Goal: Task Accomplishment & Management: Use online tool/utility

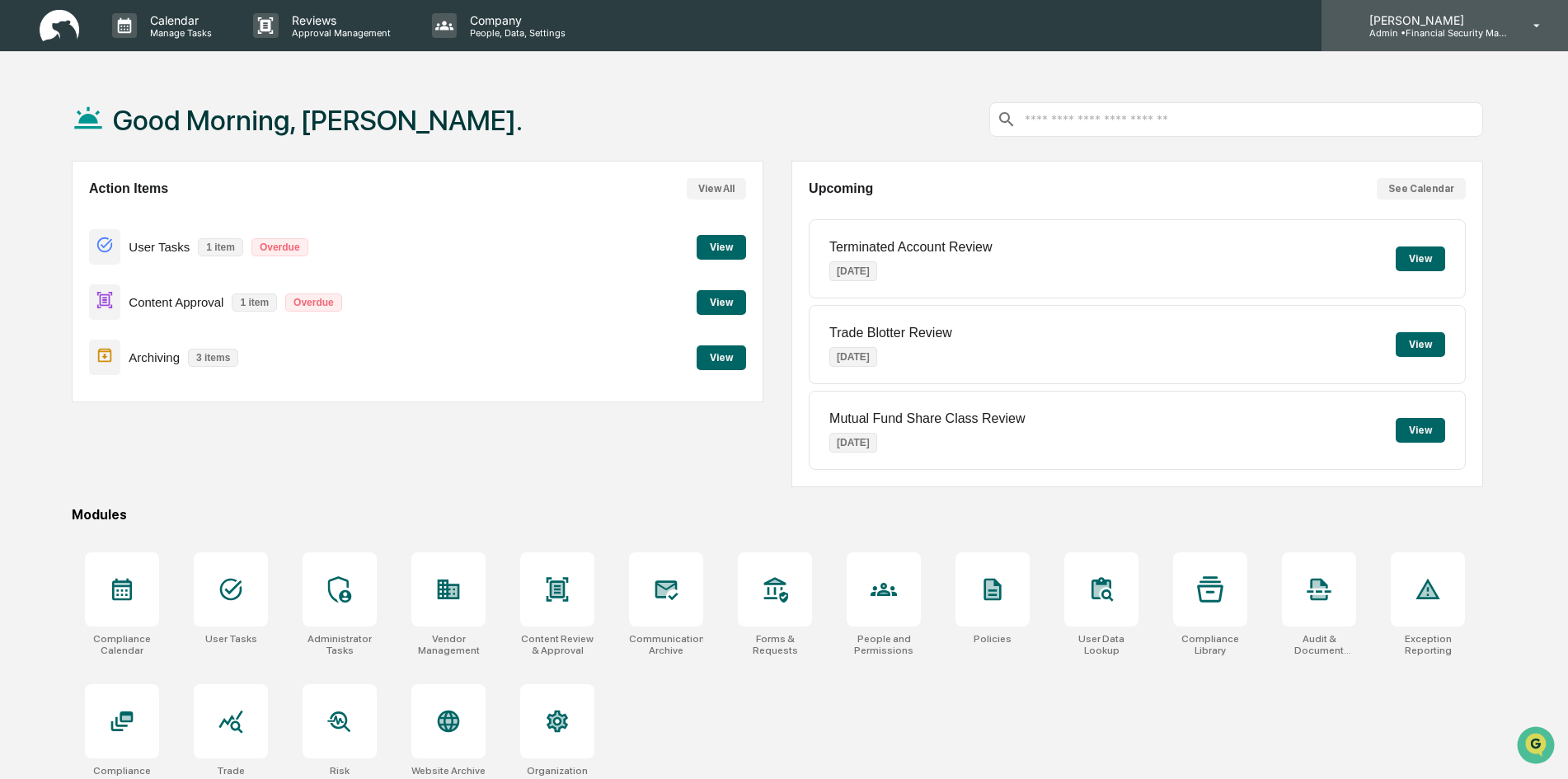
click at [1416, 36] on p "Admin • Financial Security Management" at bounding box center [1433, 33] width 153 height 11
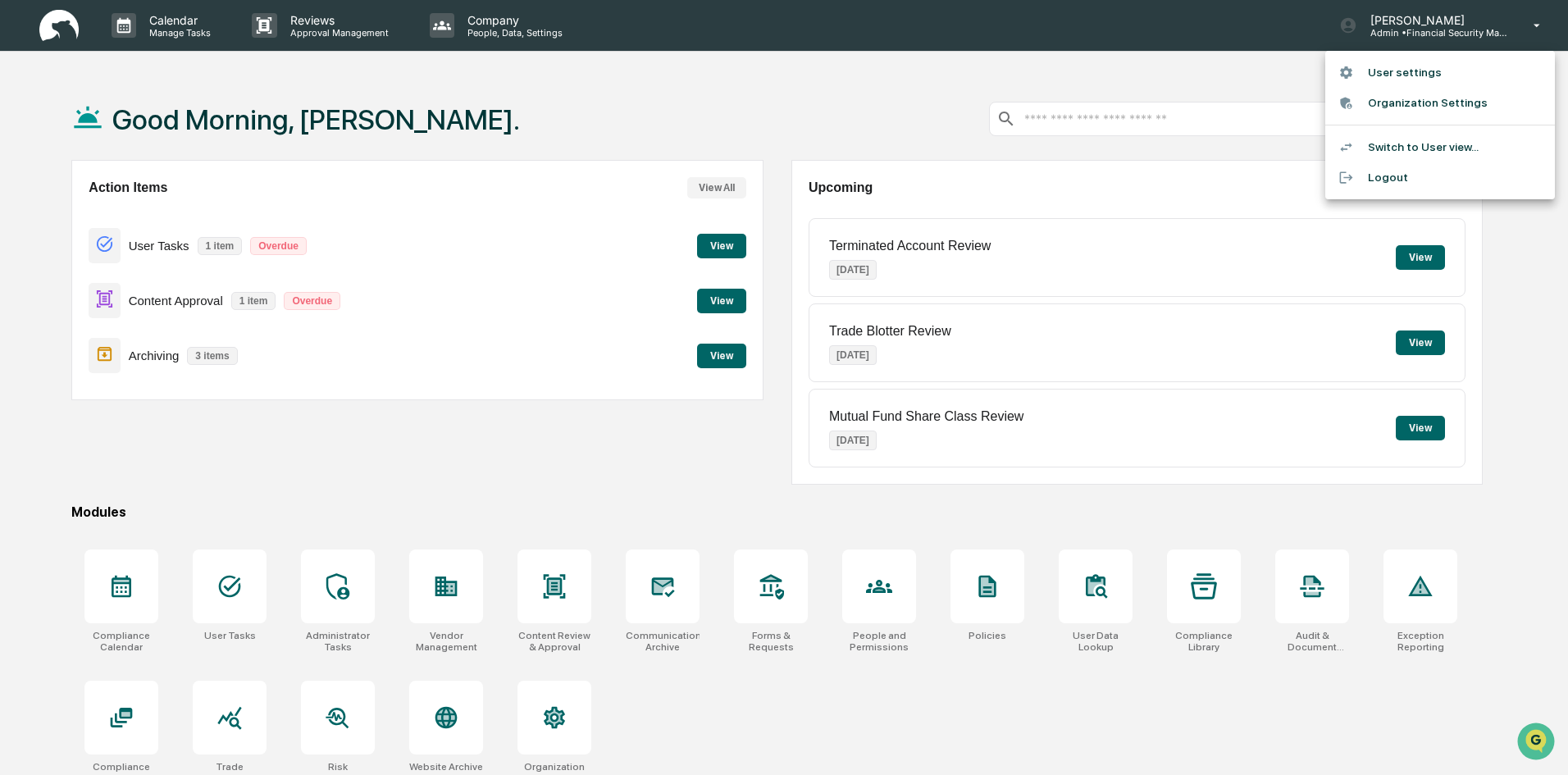
click at [1386, 145] on li "Switch to User view..." at bounding box center [1440, 147] width 229 height 30
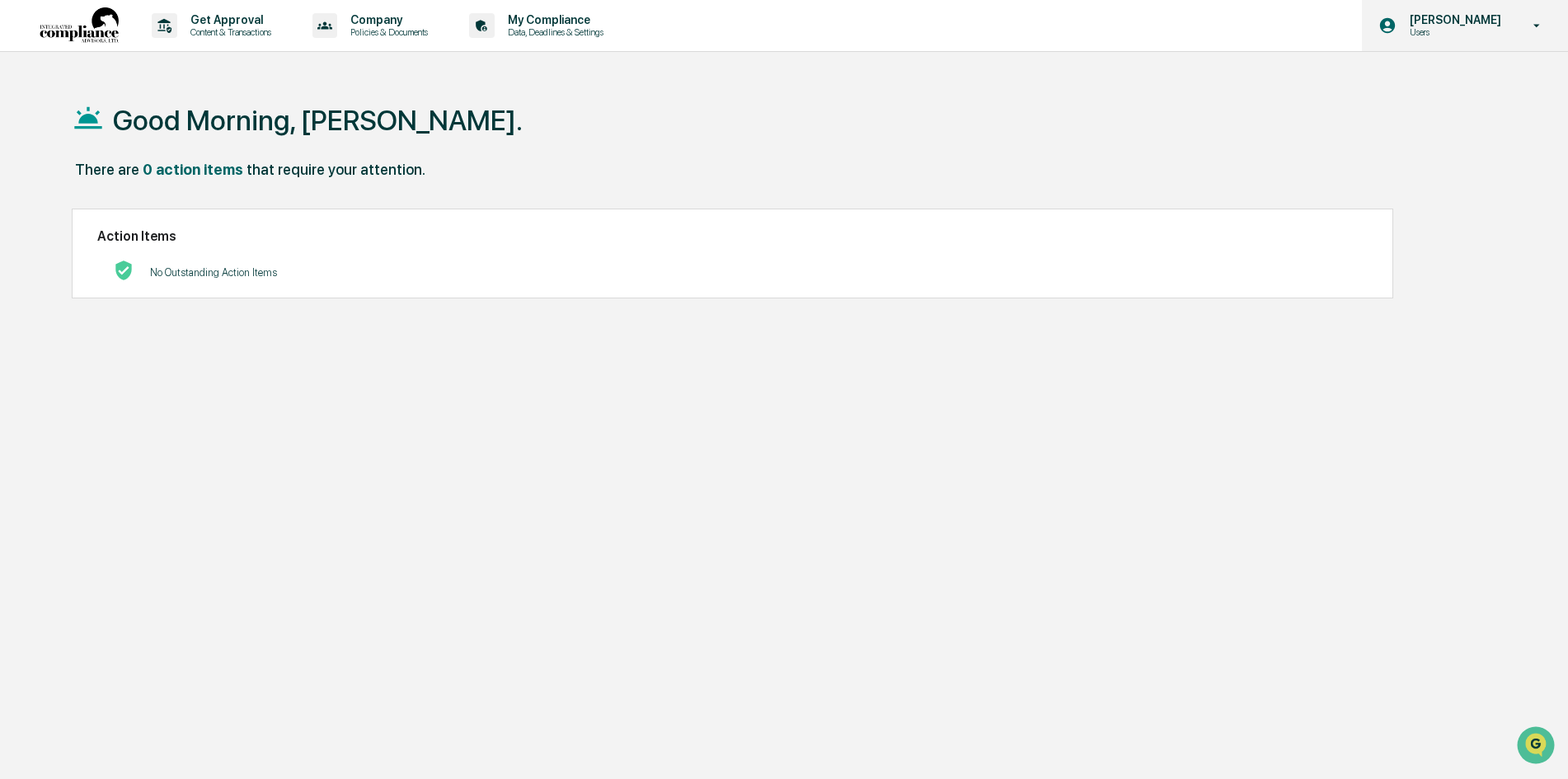
click at [1447, 28] on p "Users" at bounding box center [1454, 32] width 113 height 11
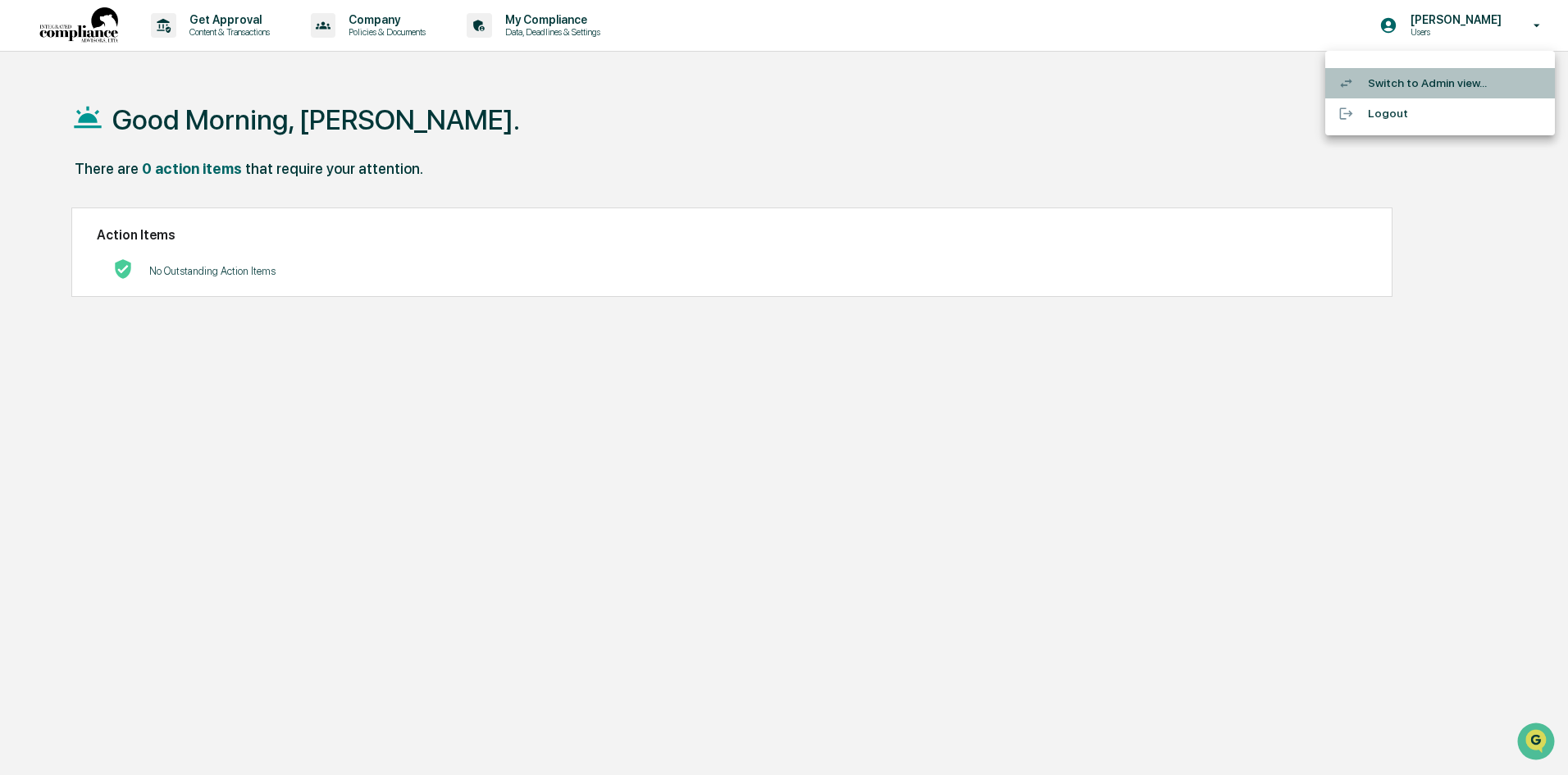
click at [1427, 74] on li "Switch to Admin view..." at bounding box center [1440, 83] width 229 height 30
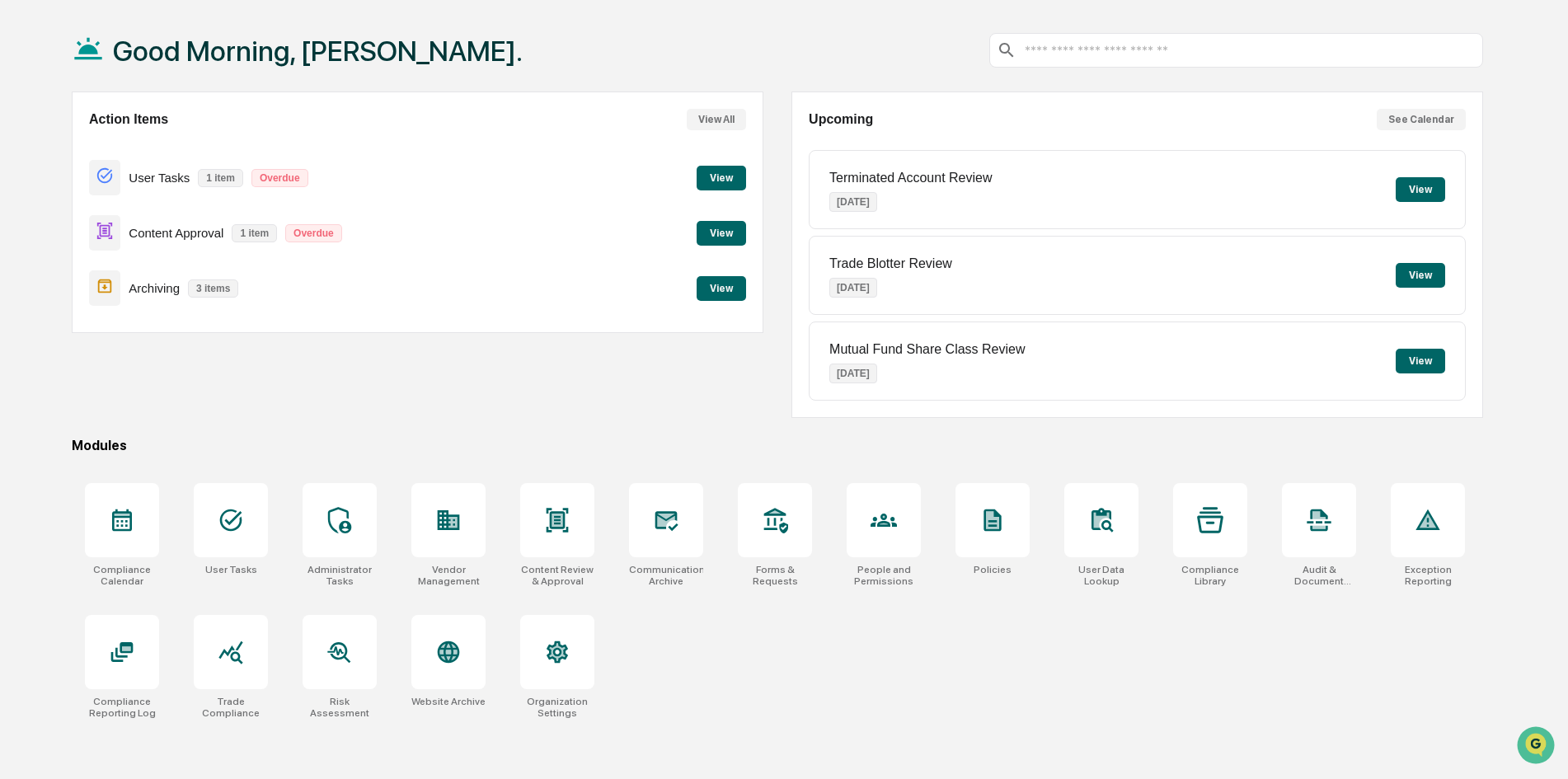
scroll to position [78, 0]
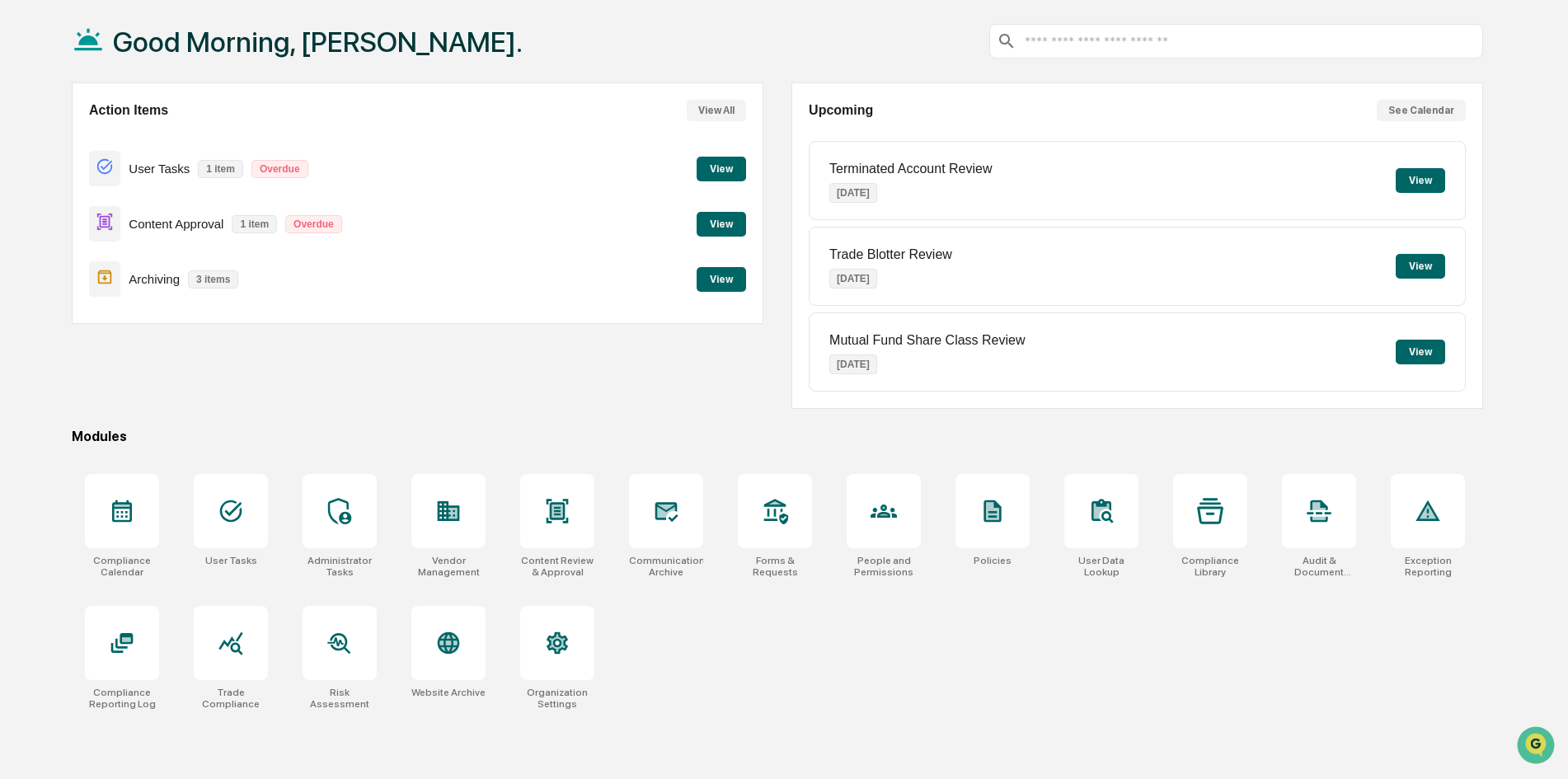
click at [722, 159] on button "View" at bounding box center [722, 169] width 49 height 25
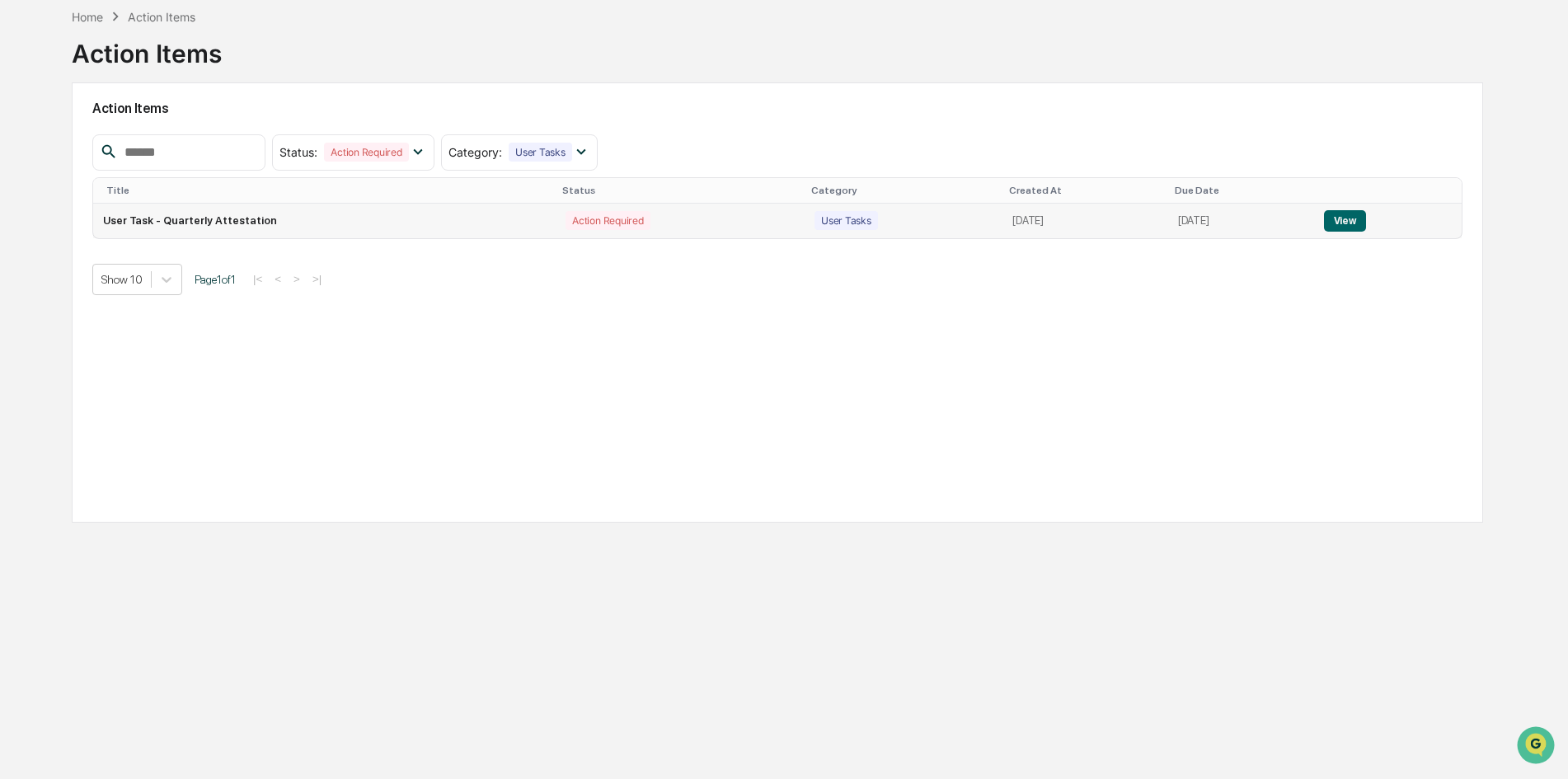
click at [202, 223] on td "User Task - Quarterly Attestation" at bounding box center [325, 221] width 463 height 35
click at [1350, 226] on button "View" at bounding box center [1345, 221] width 43 height 22
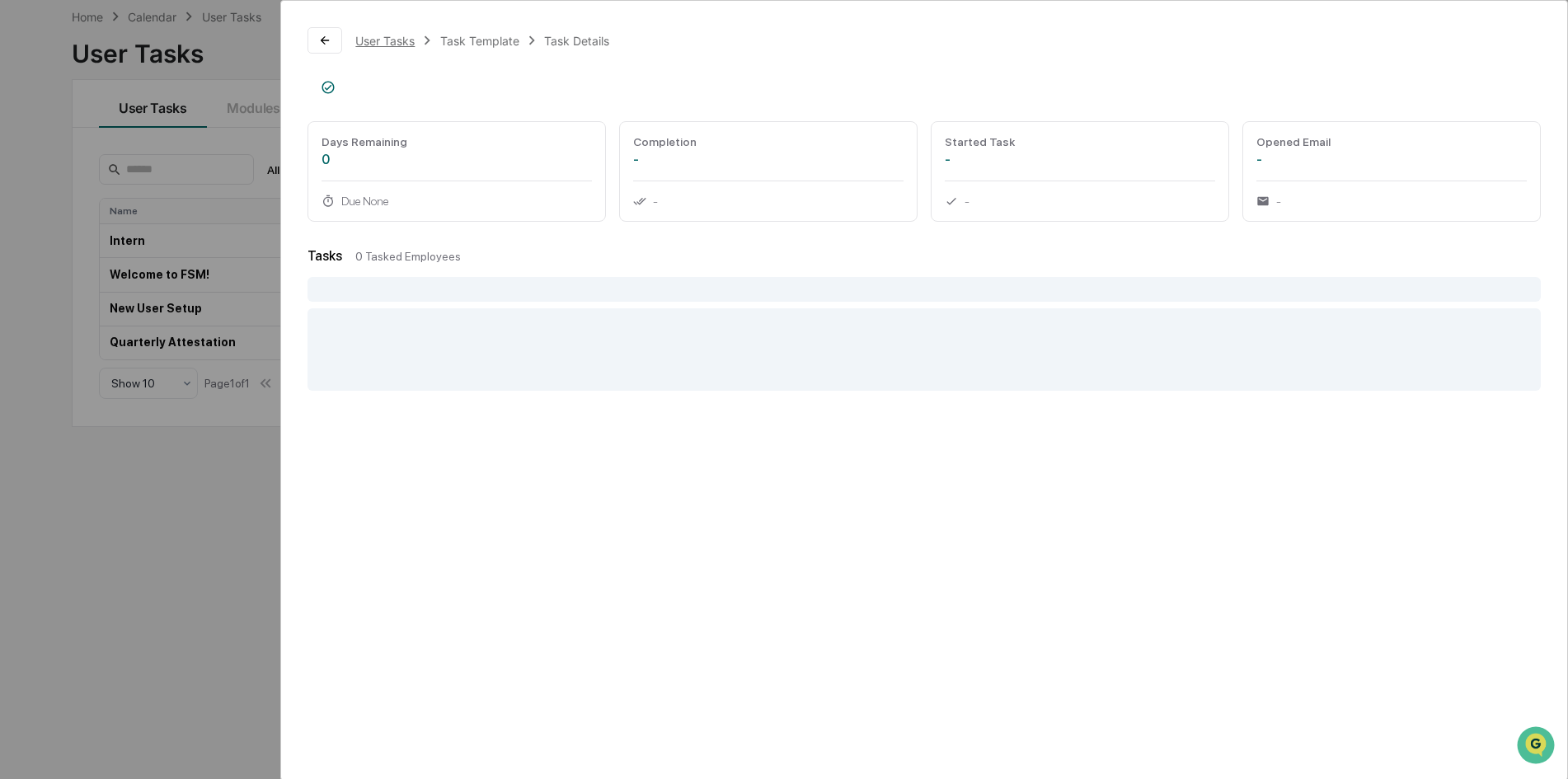
click at [398, 41] on div "User Tasks" at bounding box center [384, 41] width 60 height 14
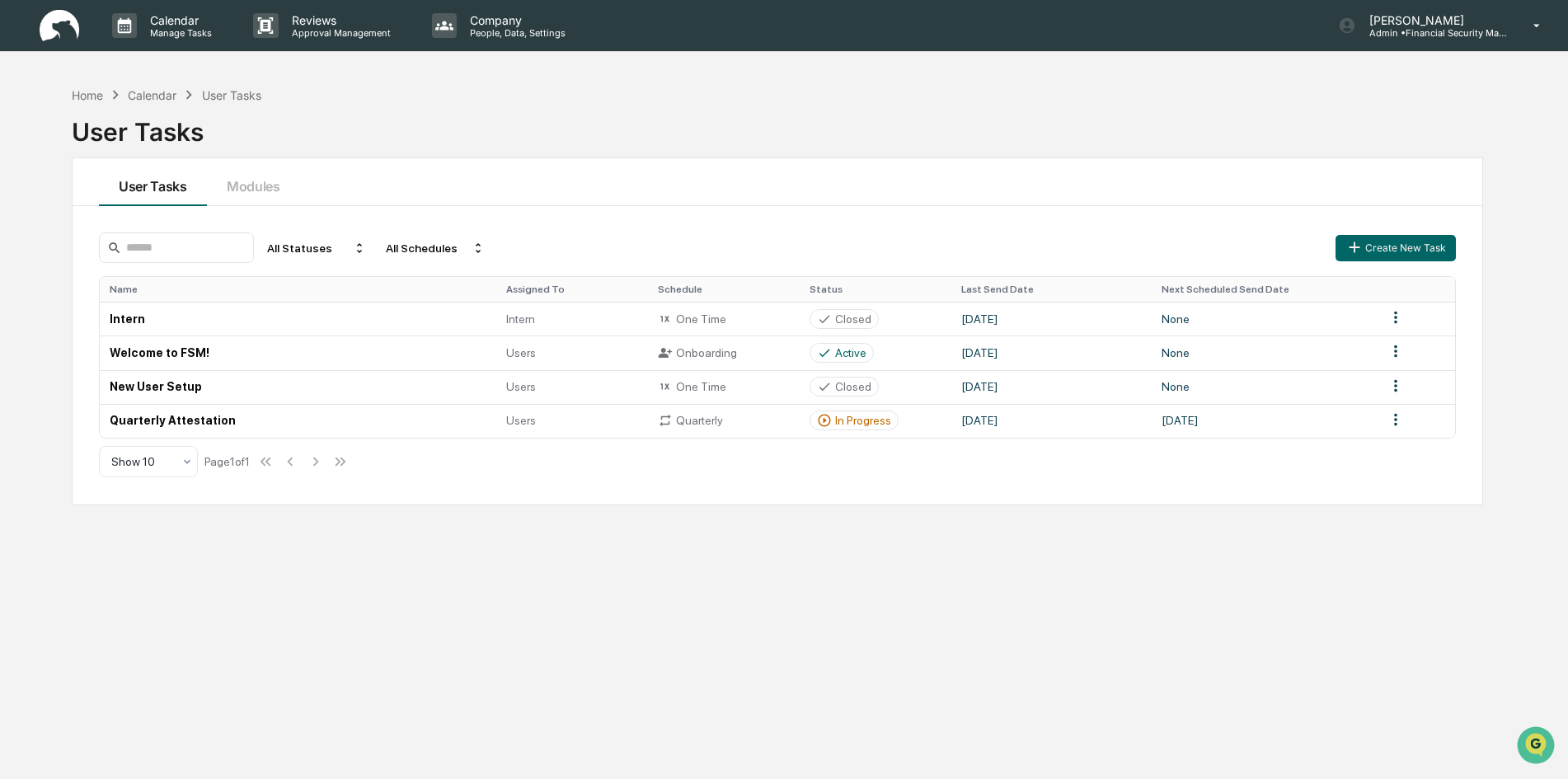
click at [137, 88] on div "Calendar" at bounding box center [152, 94] width 49 height 14
click at [162, 88] on div "Calendar" at bounding box center [152, 94] width 49 height 14
click at [88, 88] on div "Home" at bounding box center [87, 94] width 31 height 14
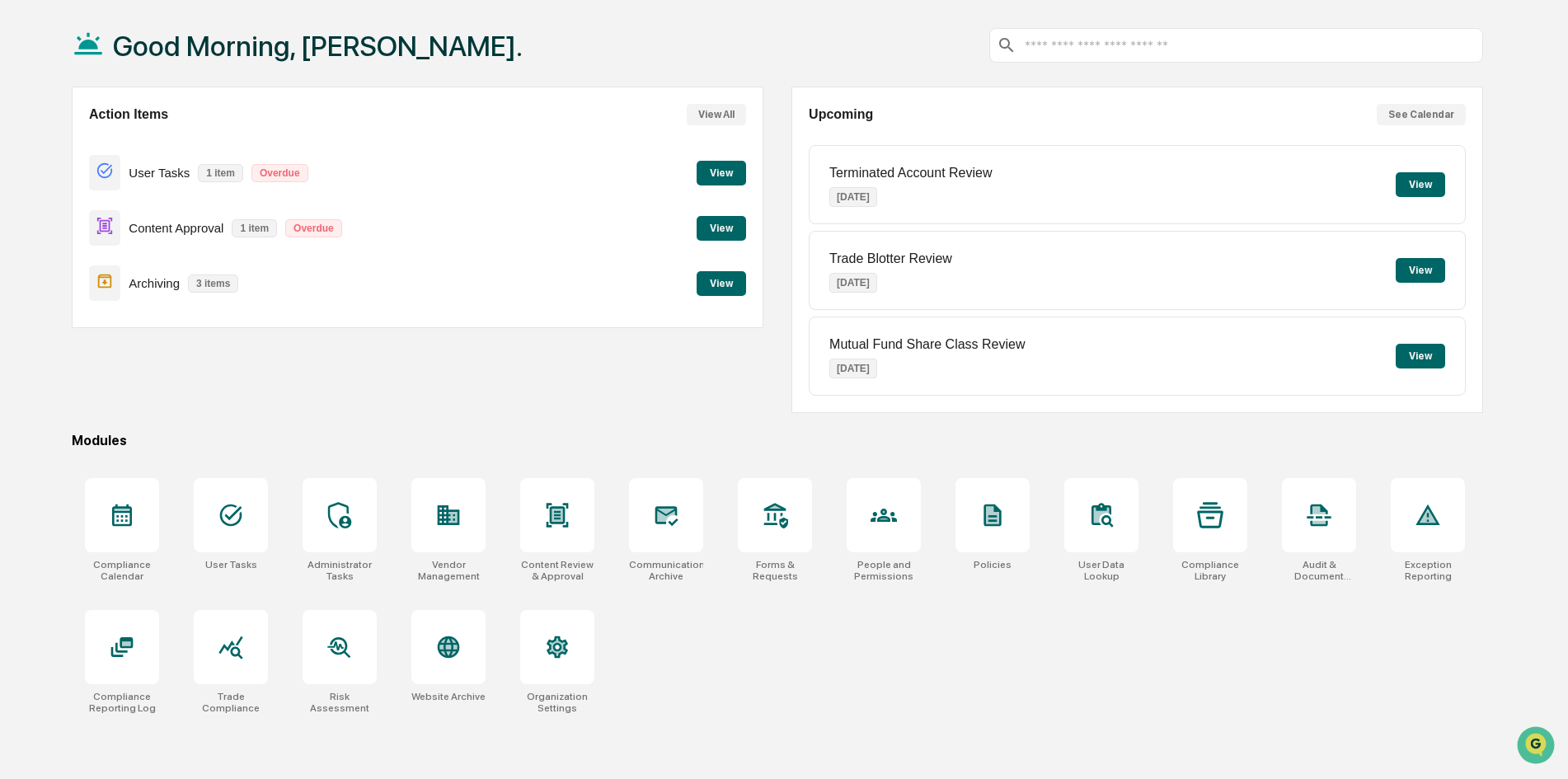
scroll to position [78, 0]
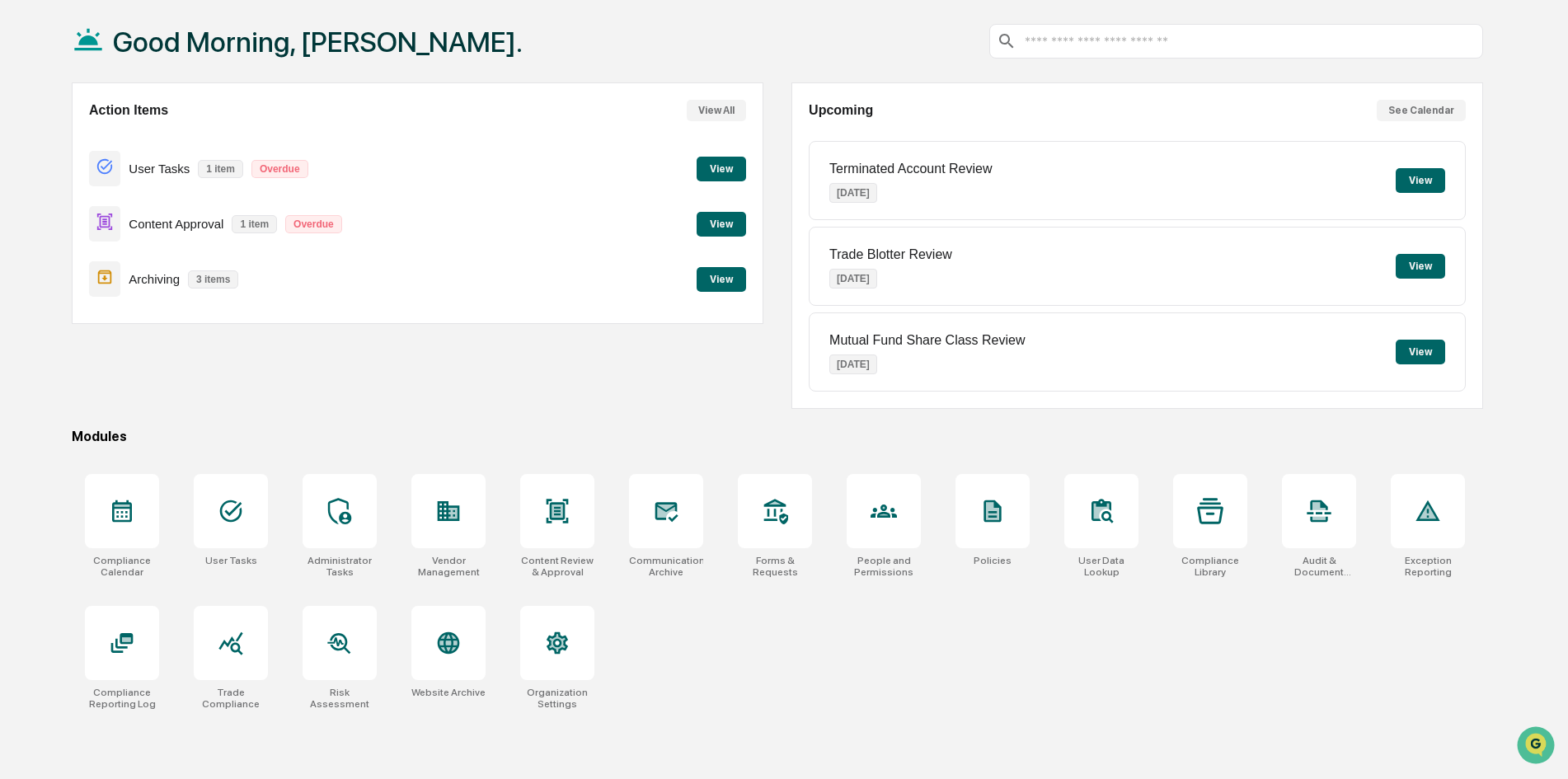
click at [1411, 110] on button "See Calendar" at bounding box center [1422, 110] width 89 height 22
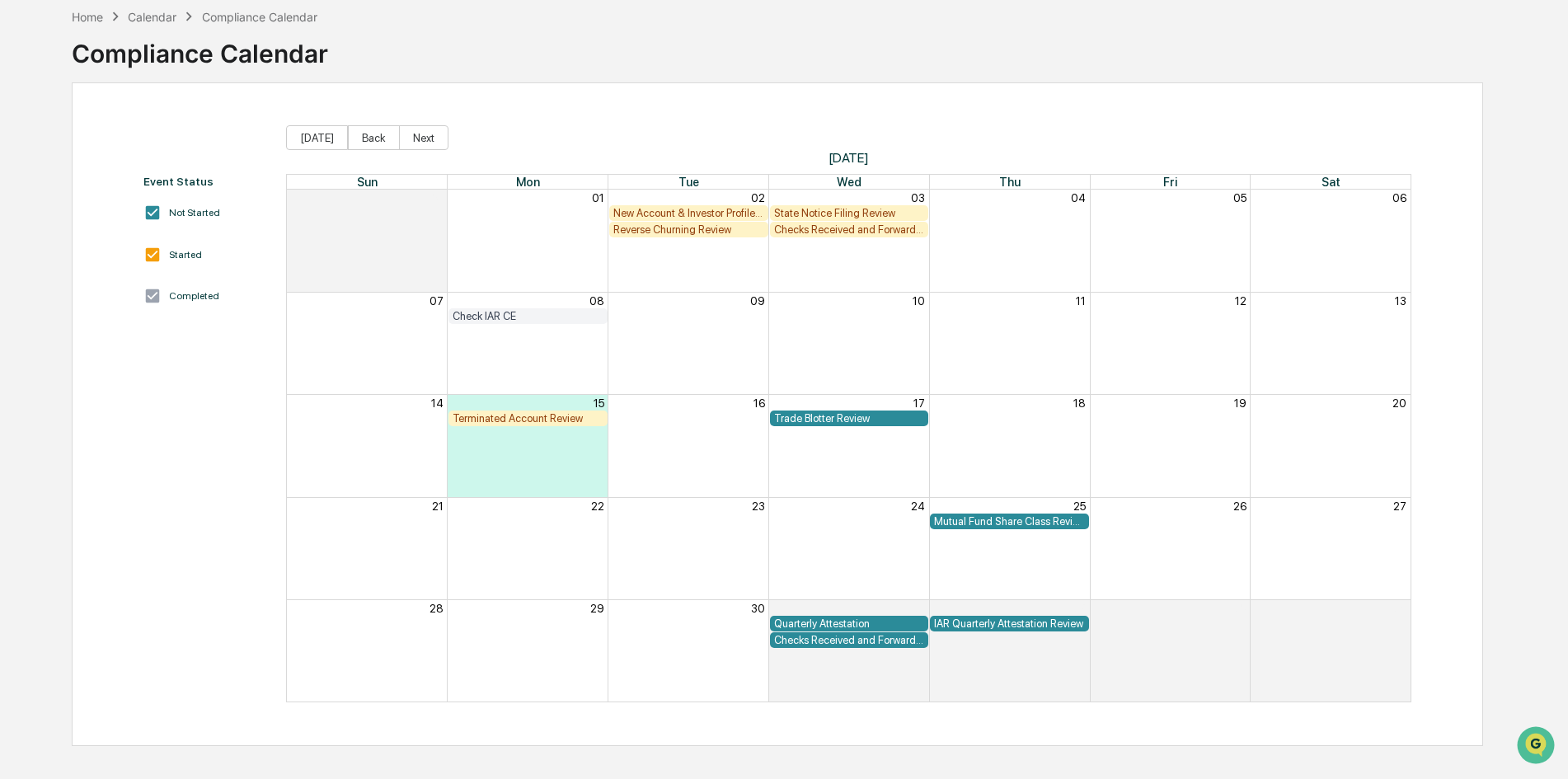
click at [840, 619] on div "Quarterly Attestation" at bounding box center [850, 623] width 151 height 12
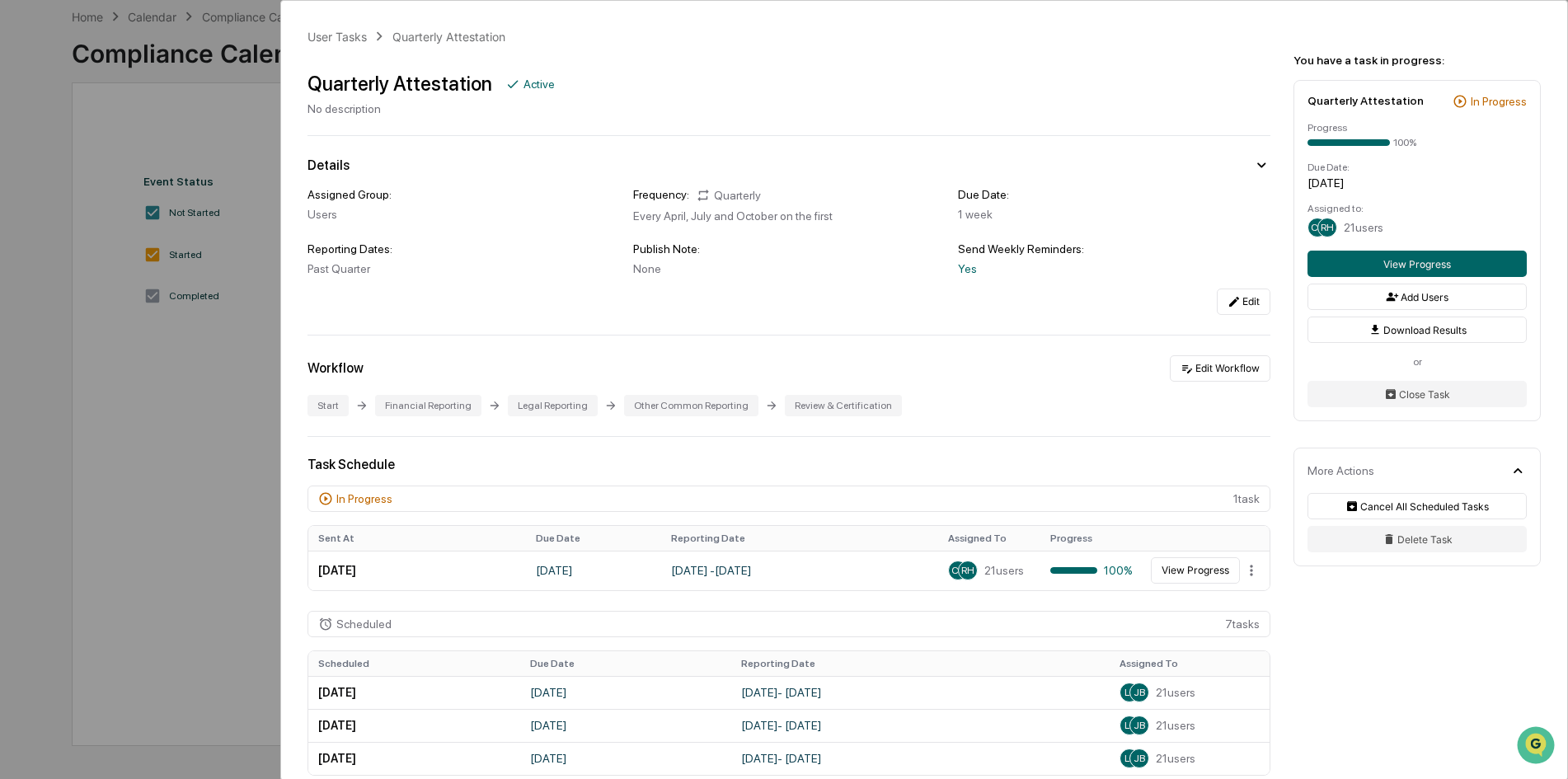
scroll to position [165, 0]
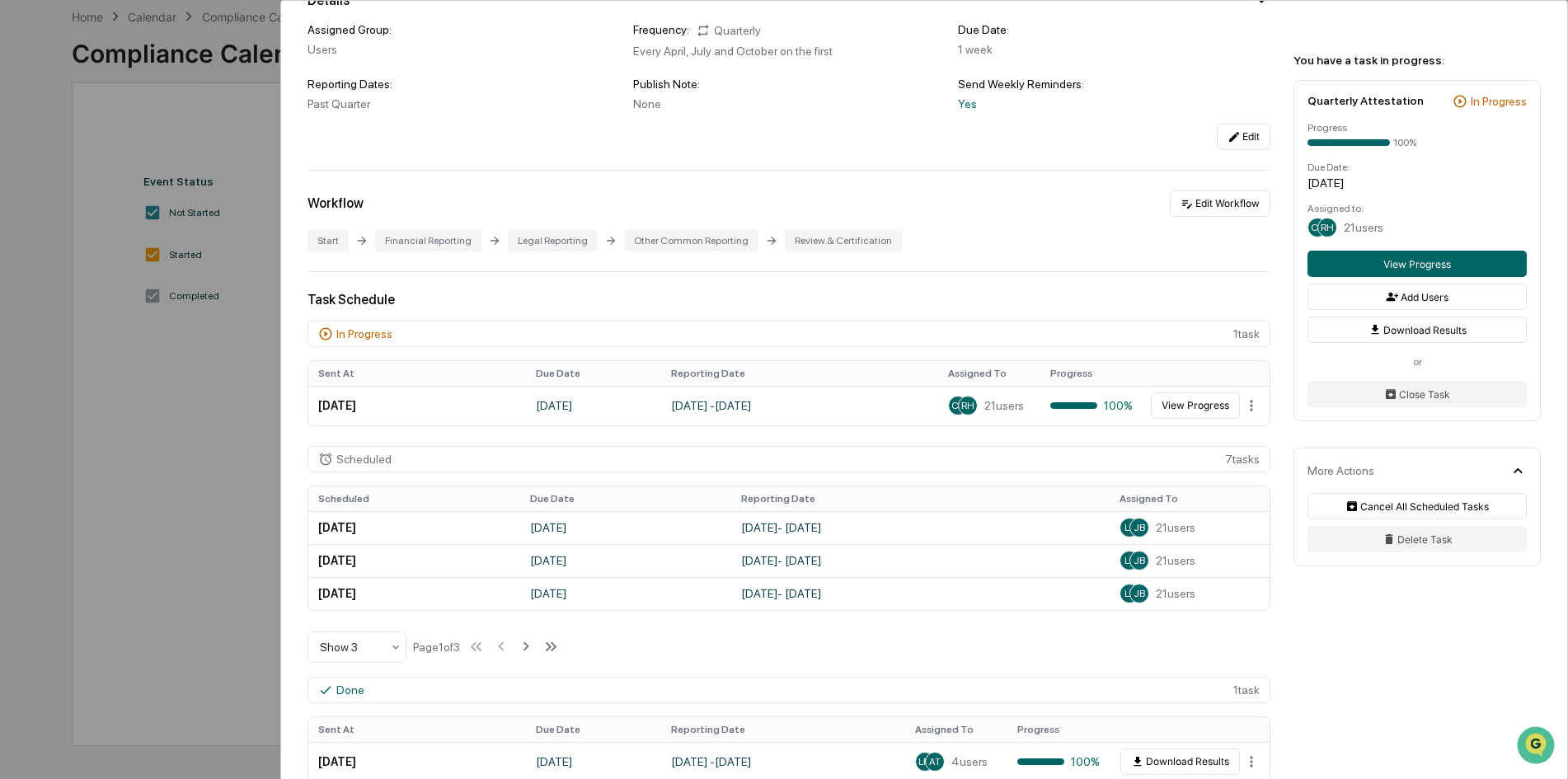
click at [238, 127] on div "User Tasks Quarterly Attestation Quarterly Attestation Active No description De…" at bounding box center [784, 389] width 1568 height 779
